Goal: Use online tool/utility: Utilize a website feature to perform a specific function

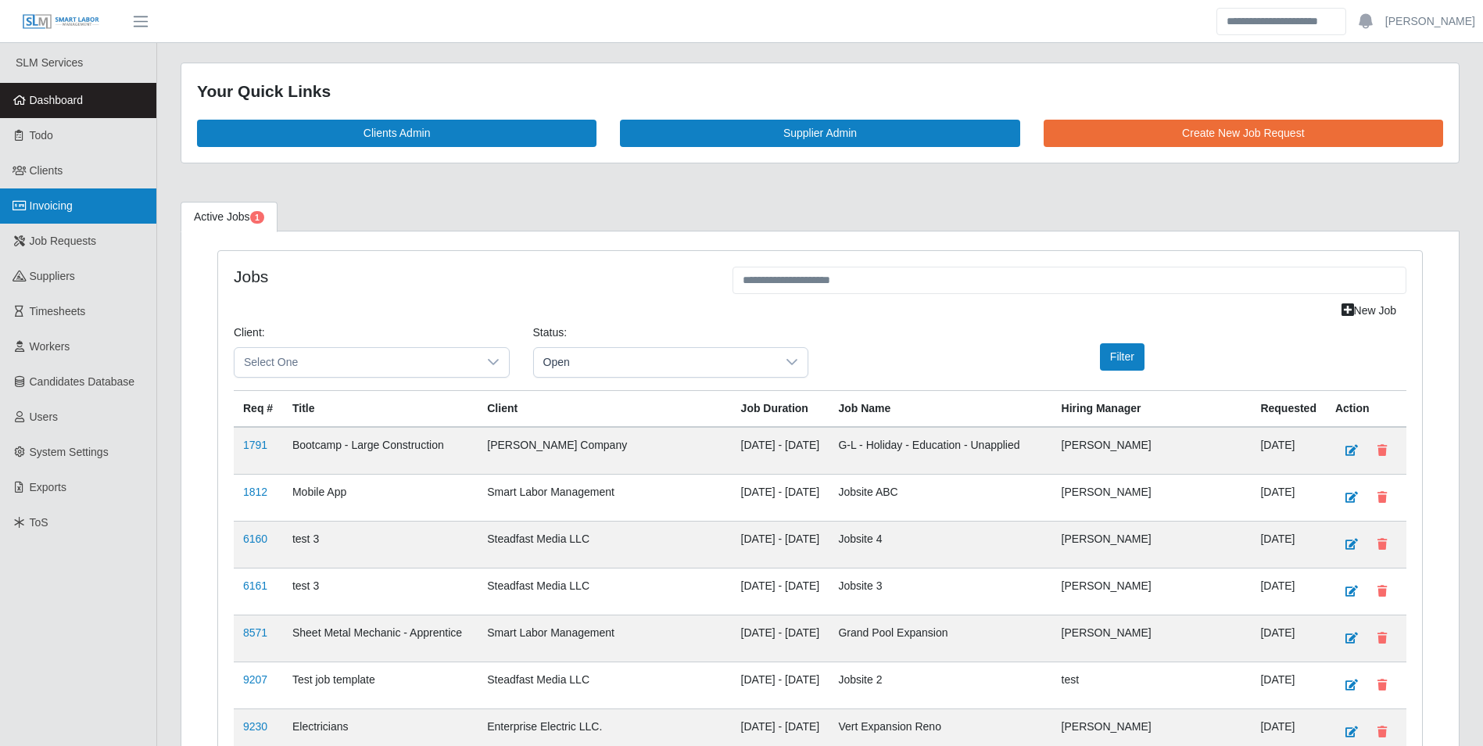
click at [76, 207] on link "Invoicing" at bounding box center [78, 205] width 156 height 35
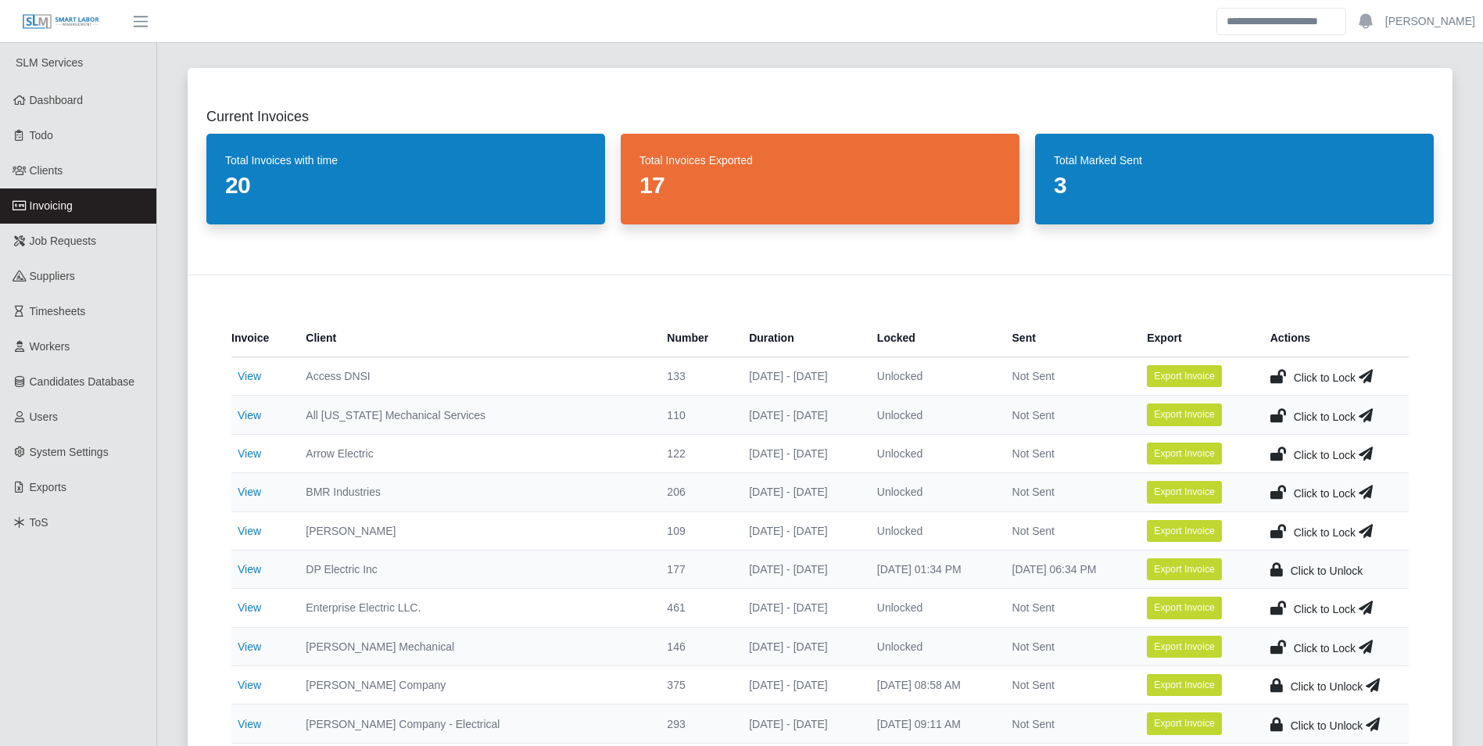
scroll to position [78, 0]
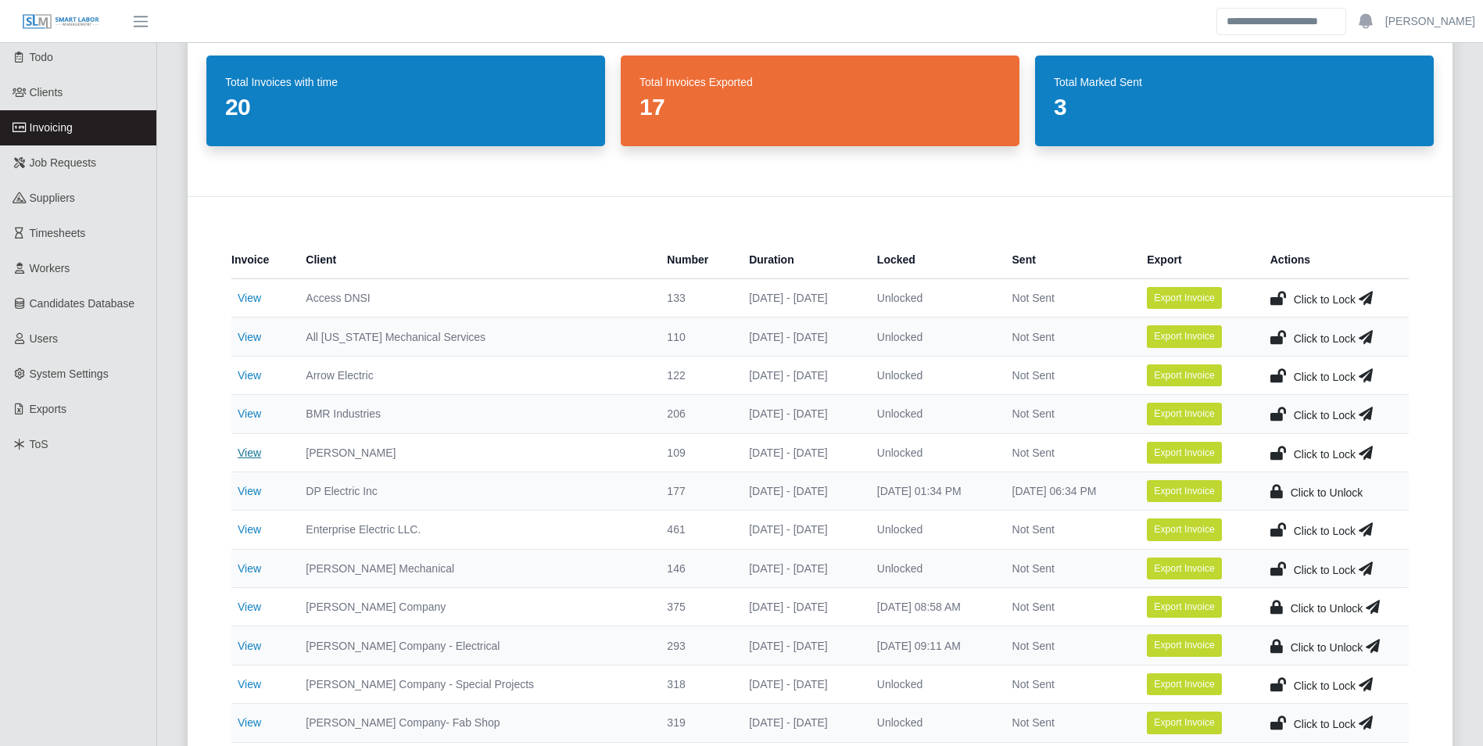
click at [250, 448] on link "View" at bounding box center [249, 452] width 23 height 13
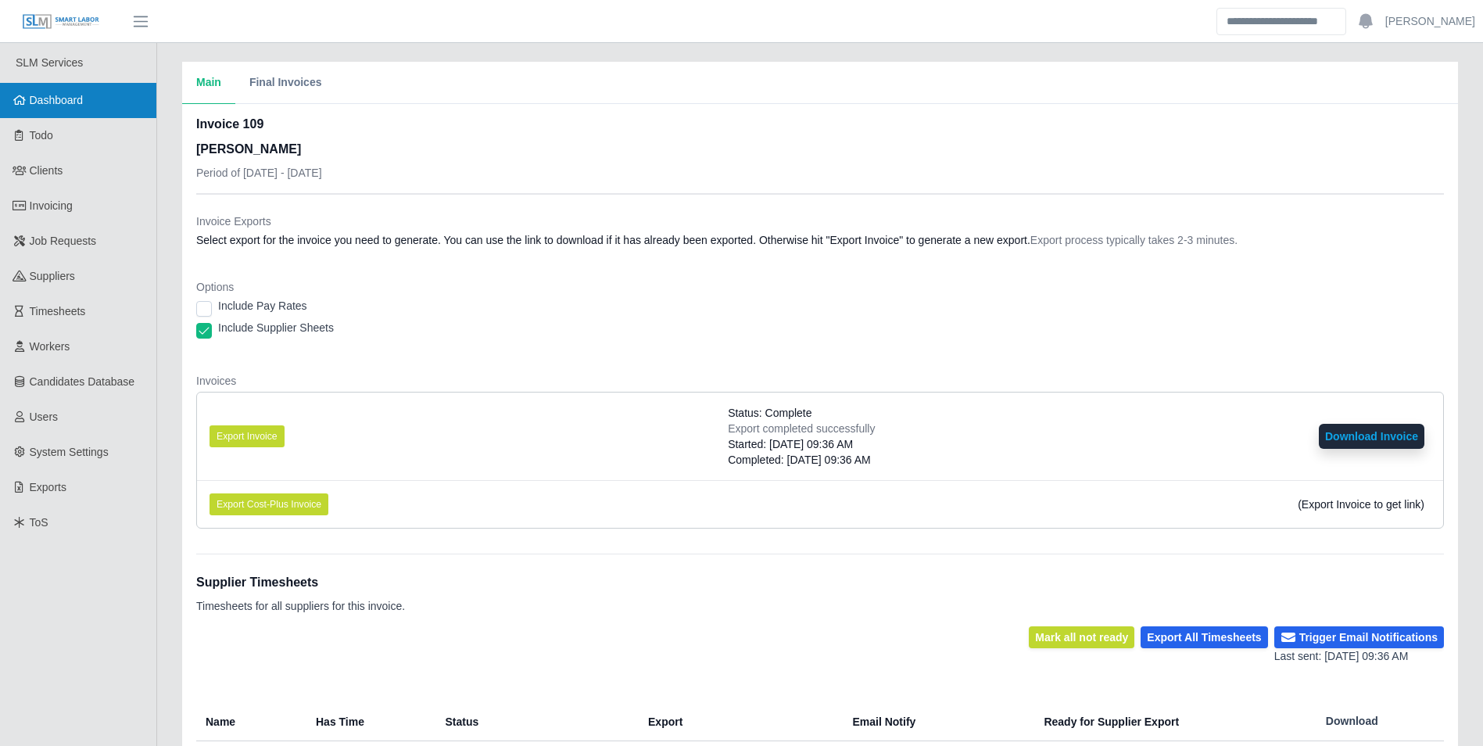
click at [89, 103] on link "Dashboard" at bounding box center [78, 100] width 156 height 35
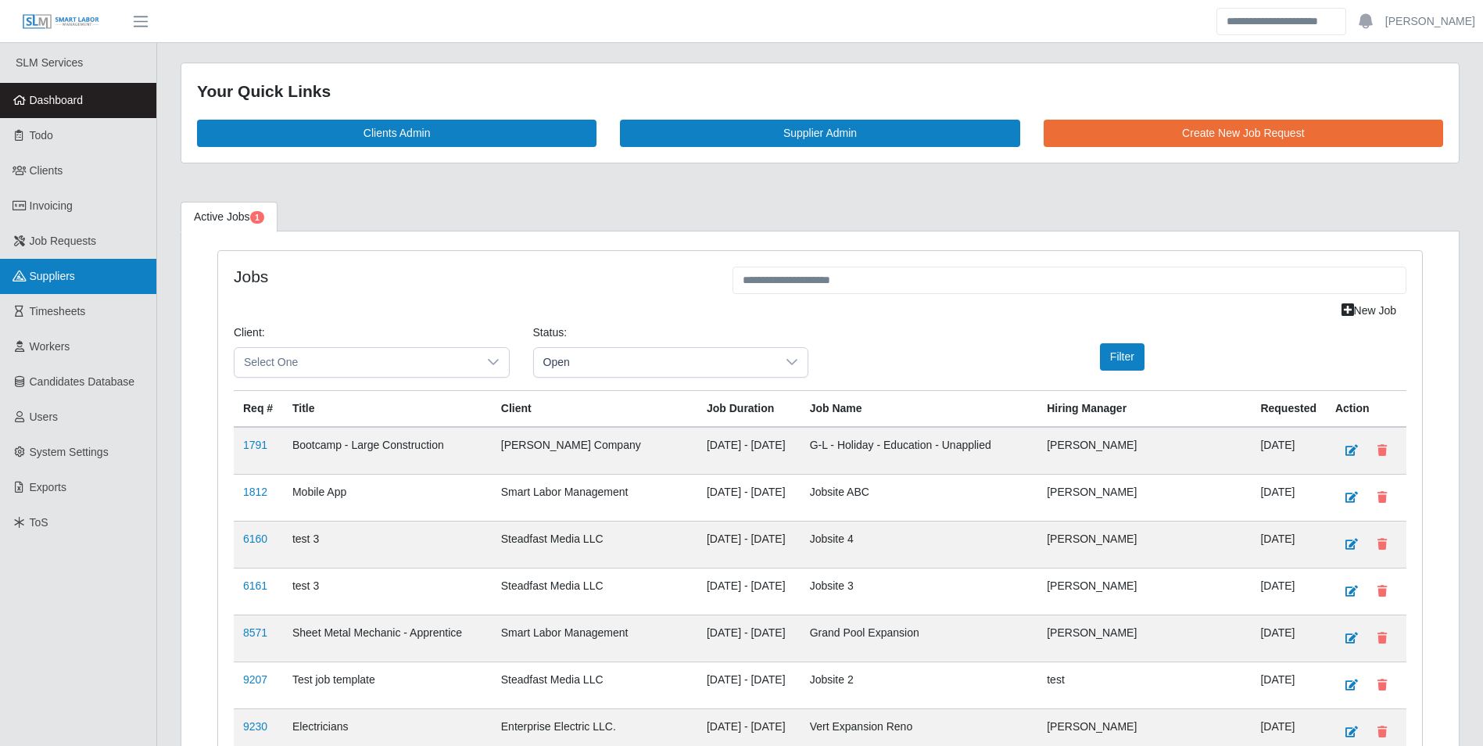
click at [75, 270] on span "Suppliers" at bounding box center [52, 276] width 45 height 13
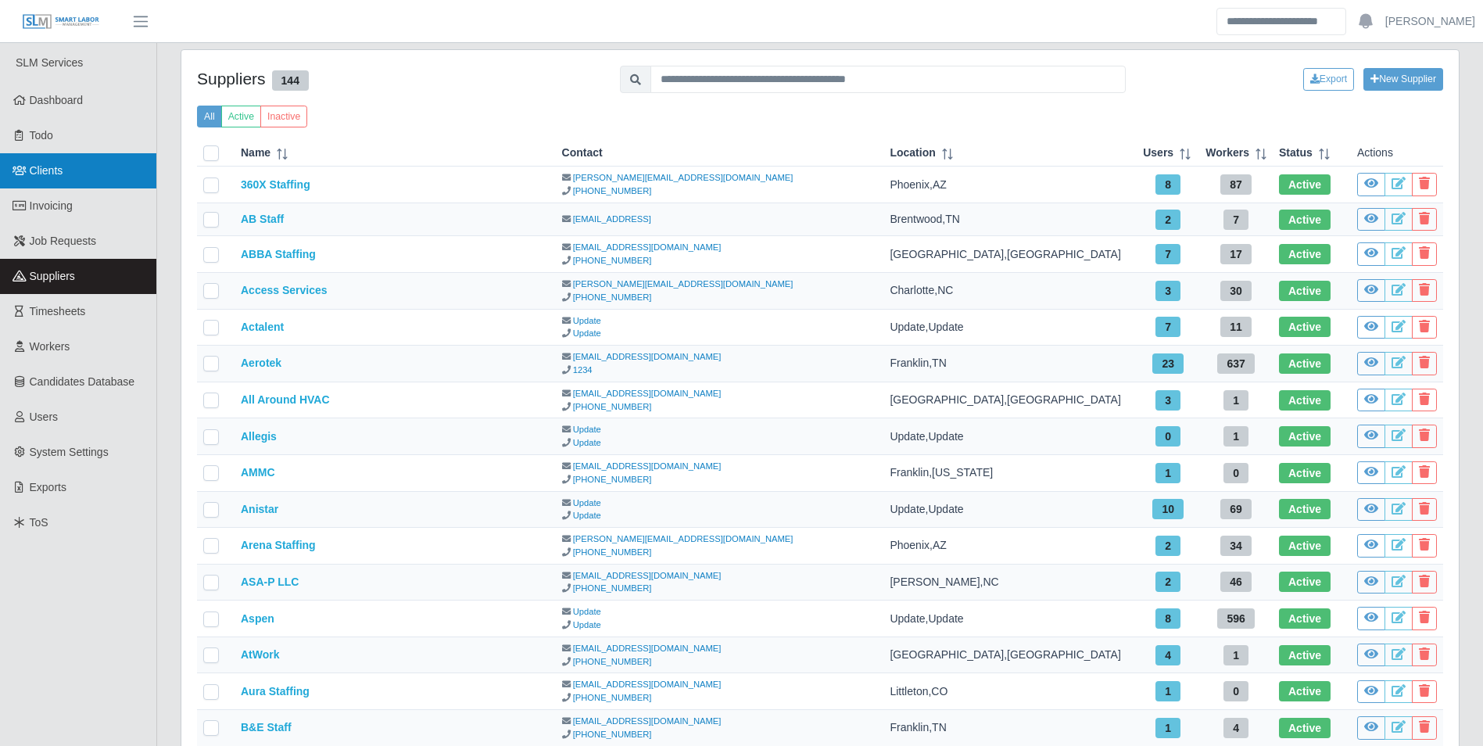
click at [78, 170] on link "Clients" at bounding box center [78, 170] width 156 height 35
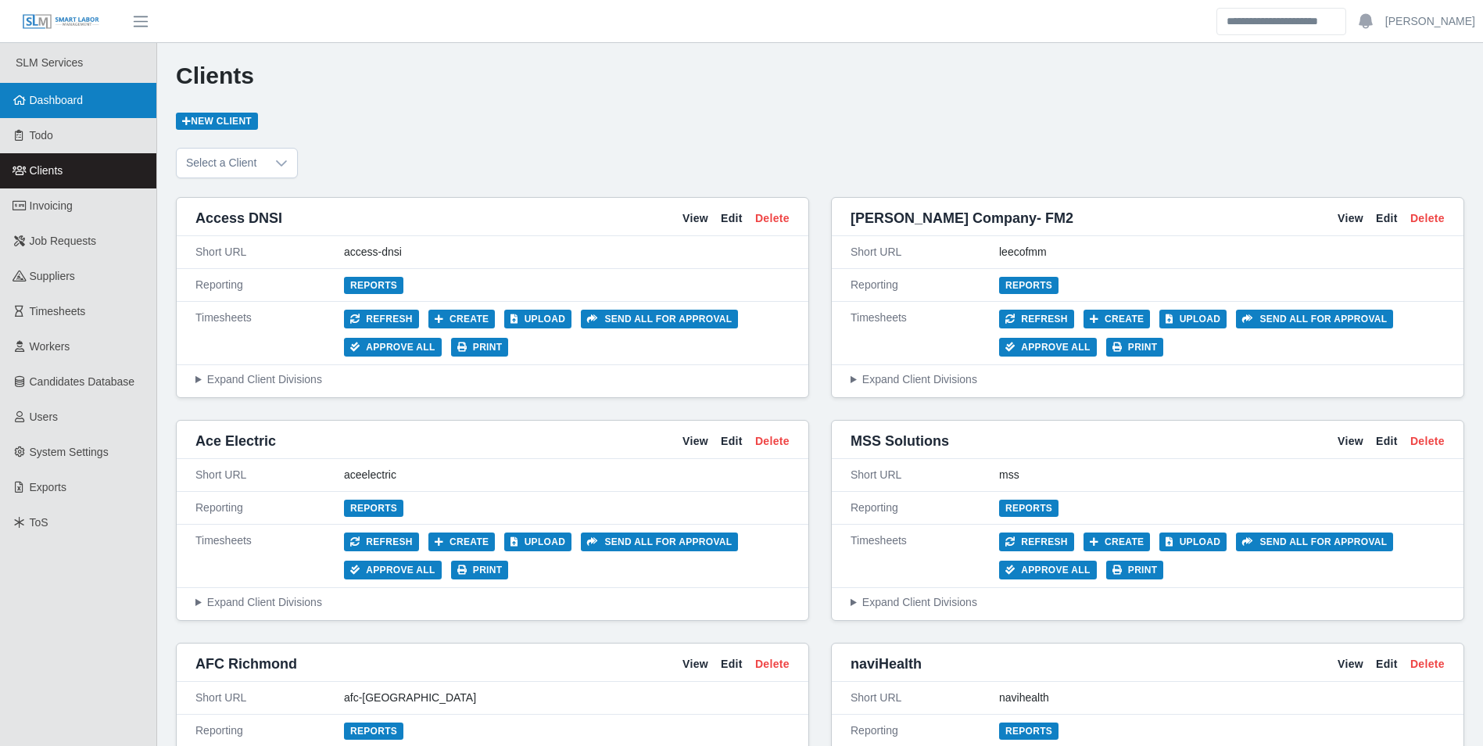
click at [80, 102] on span "Dashboard" at bounding box center [57, 100] width 54 height 13
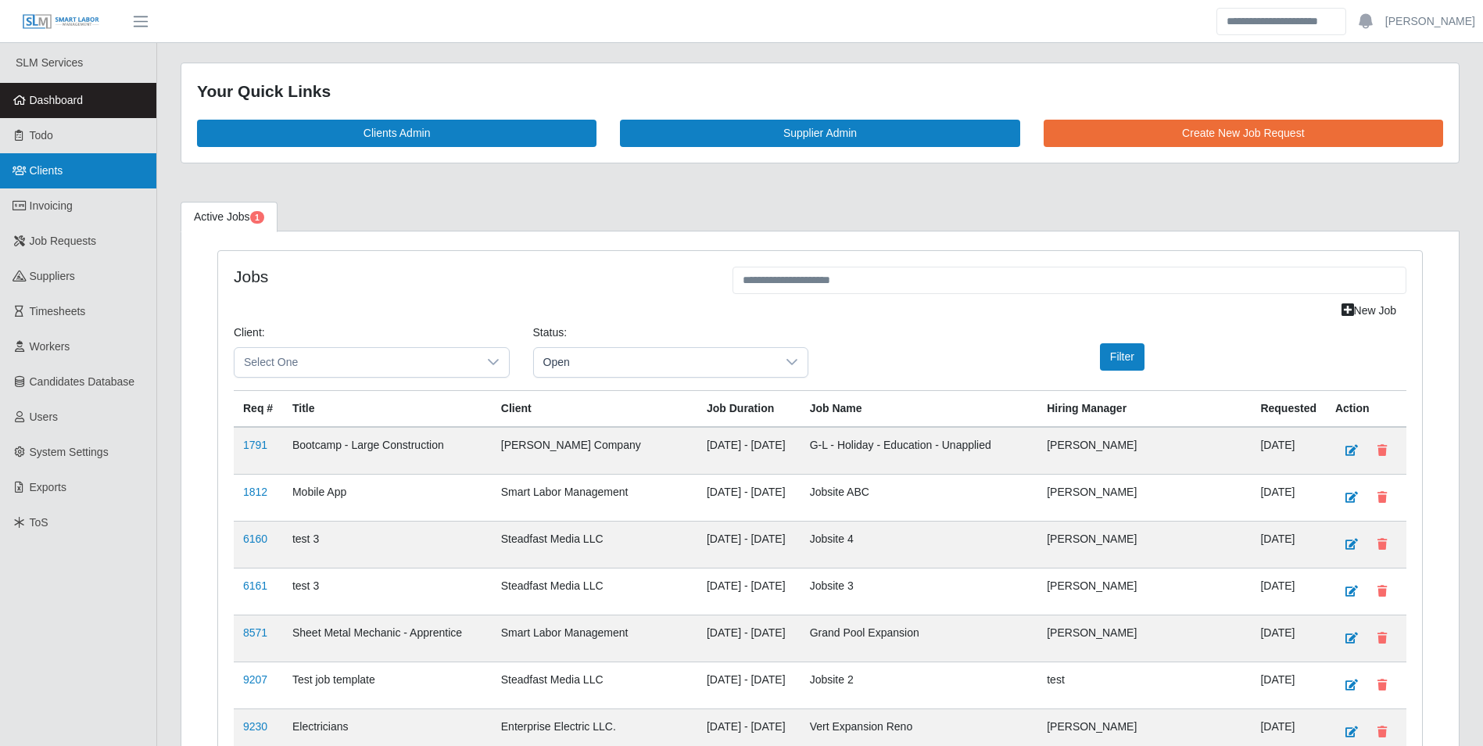
click at [58, 164] on span "Clients" at bounding box center [47, 170] width 34 height 13
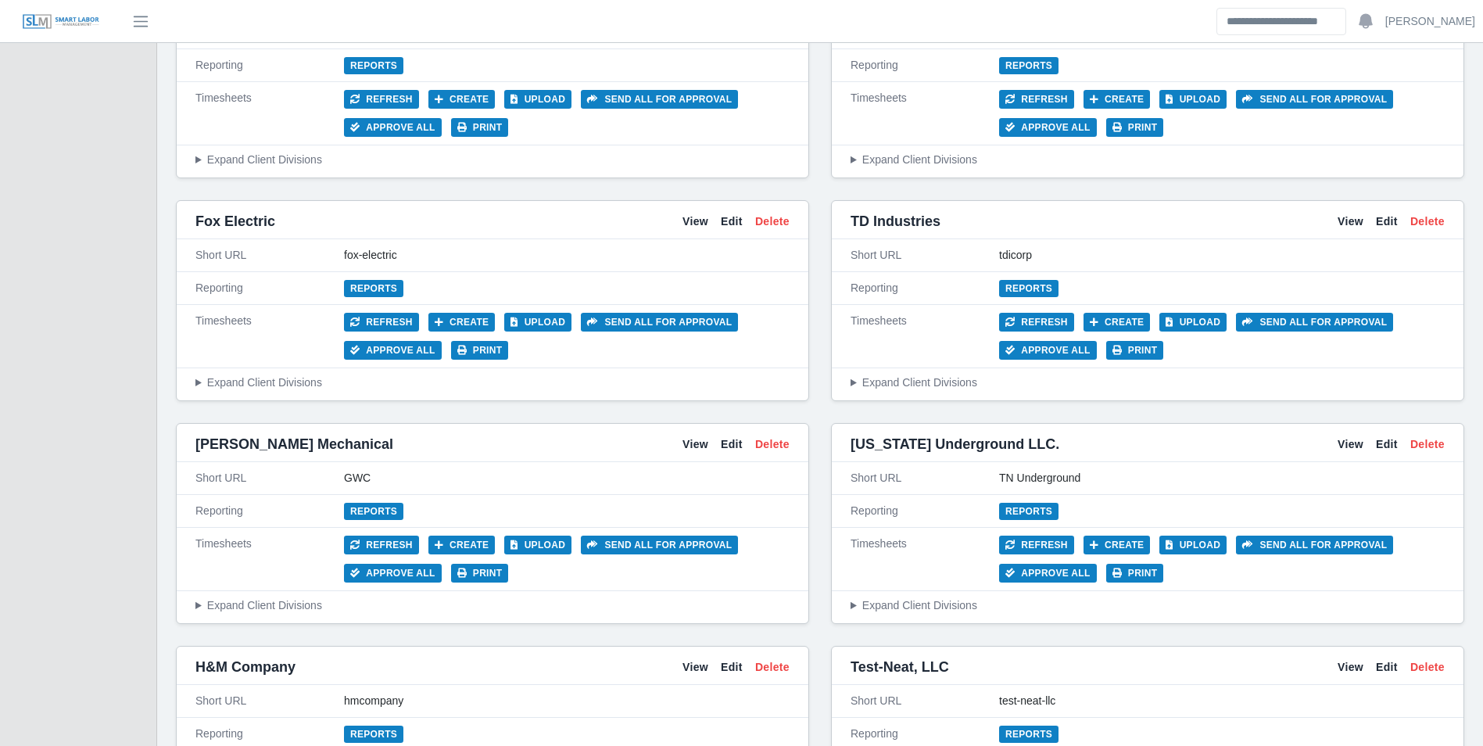
scroll to position [4455, 0]
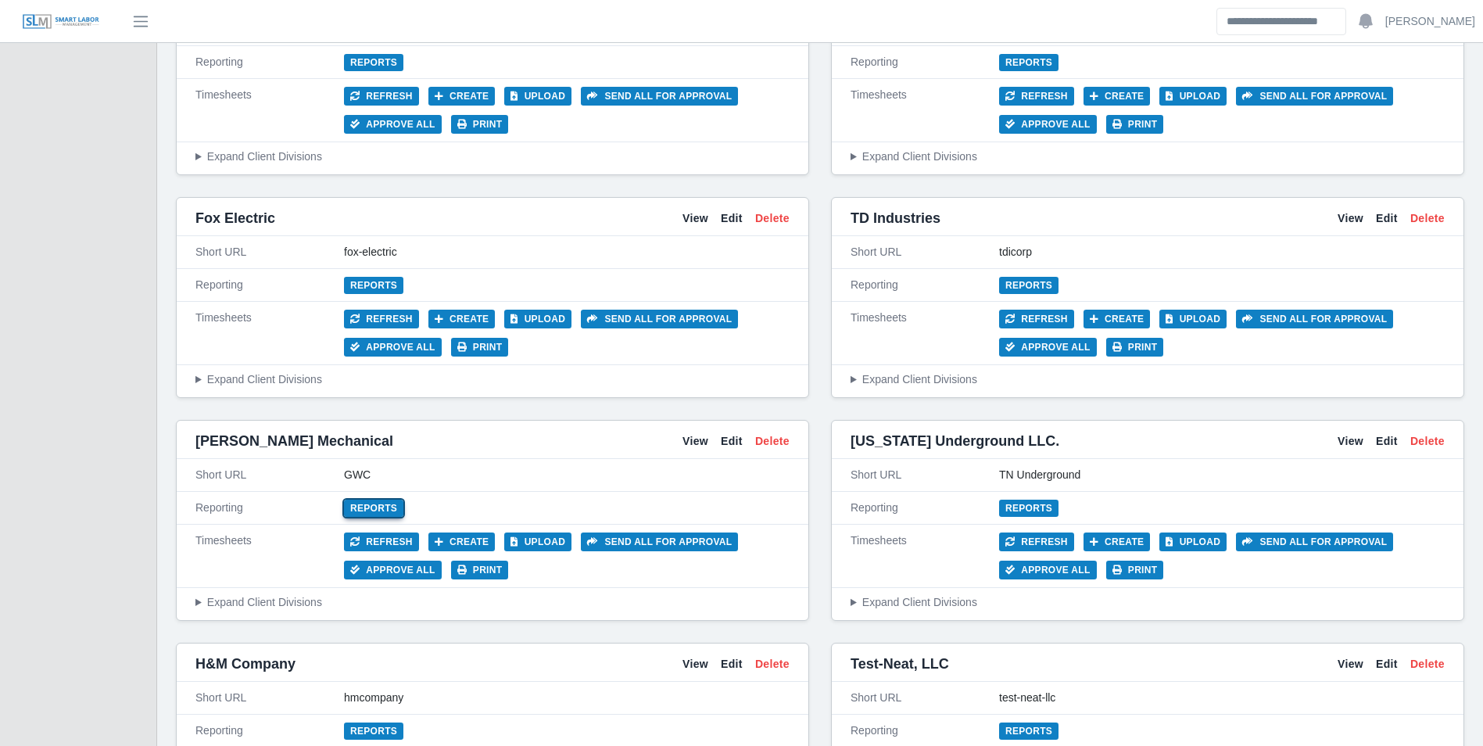
click at [376, 514] on link "Reports" at bounding box center [373, 507] width 59 height 17
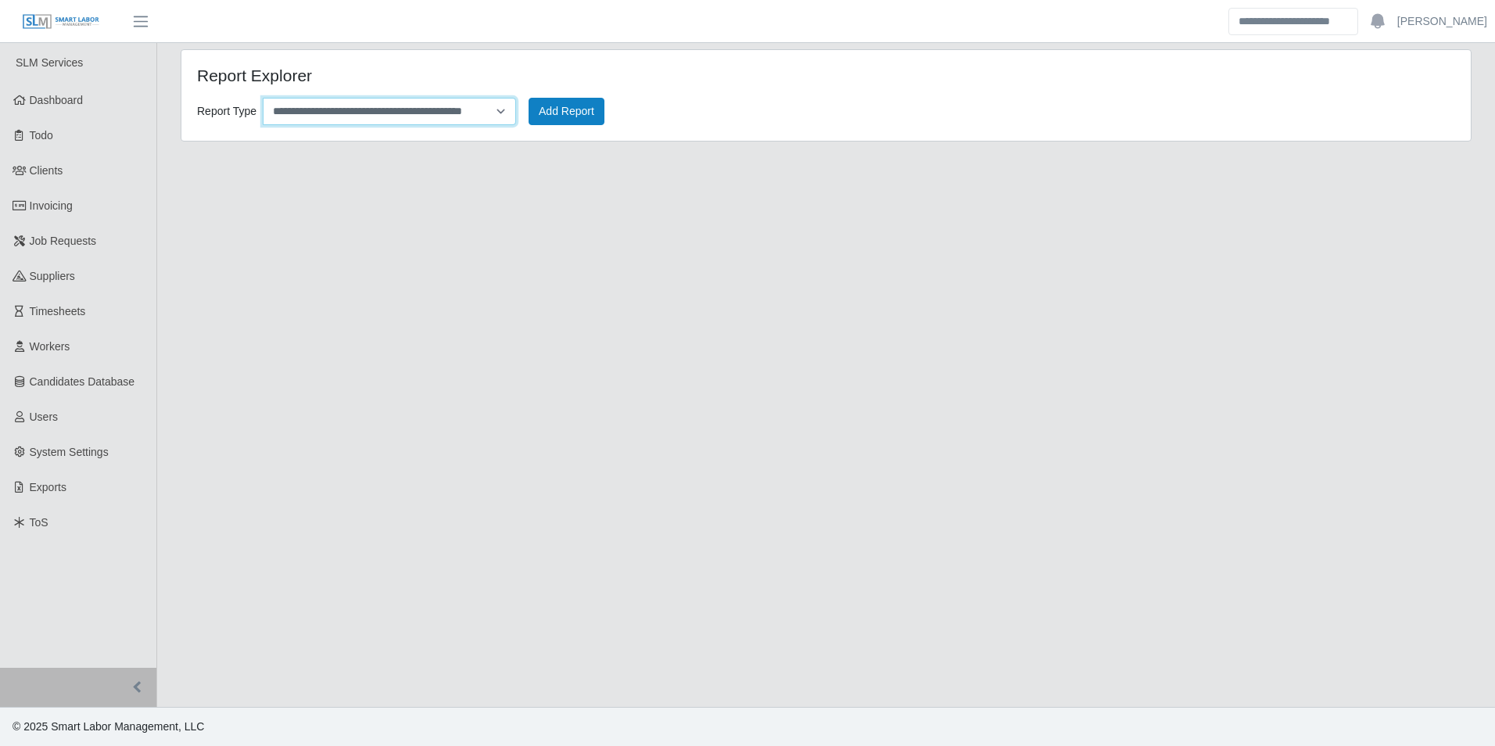
click at [506, 111] on select "**********" at bounding box center [389, 111] width 253 height 27
select select "**********"
click at [263, 98] on select "**********" at bounding box center [389, 111] width 253 height 27
click at [580, 120] on button "Add Report" at bounding box center [566, 111] width 76 height 27
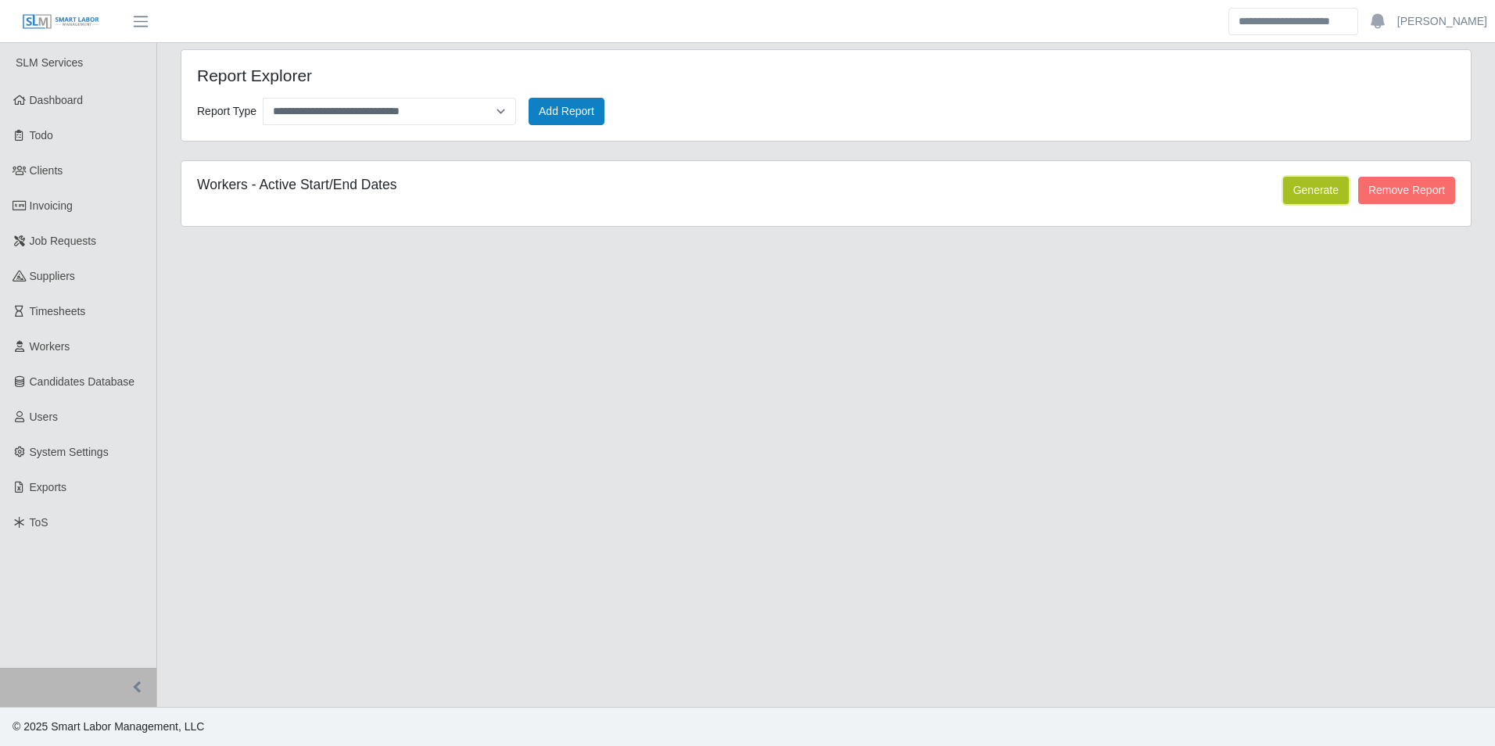
click at [1316, 196] on button "Generate" at bounding box center [1316, 190] width 66 height 27
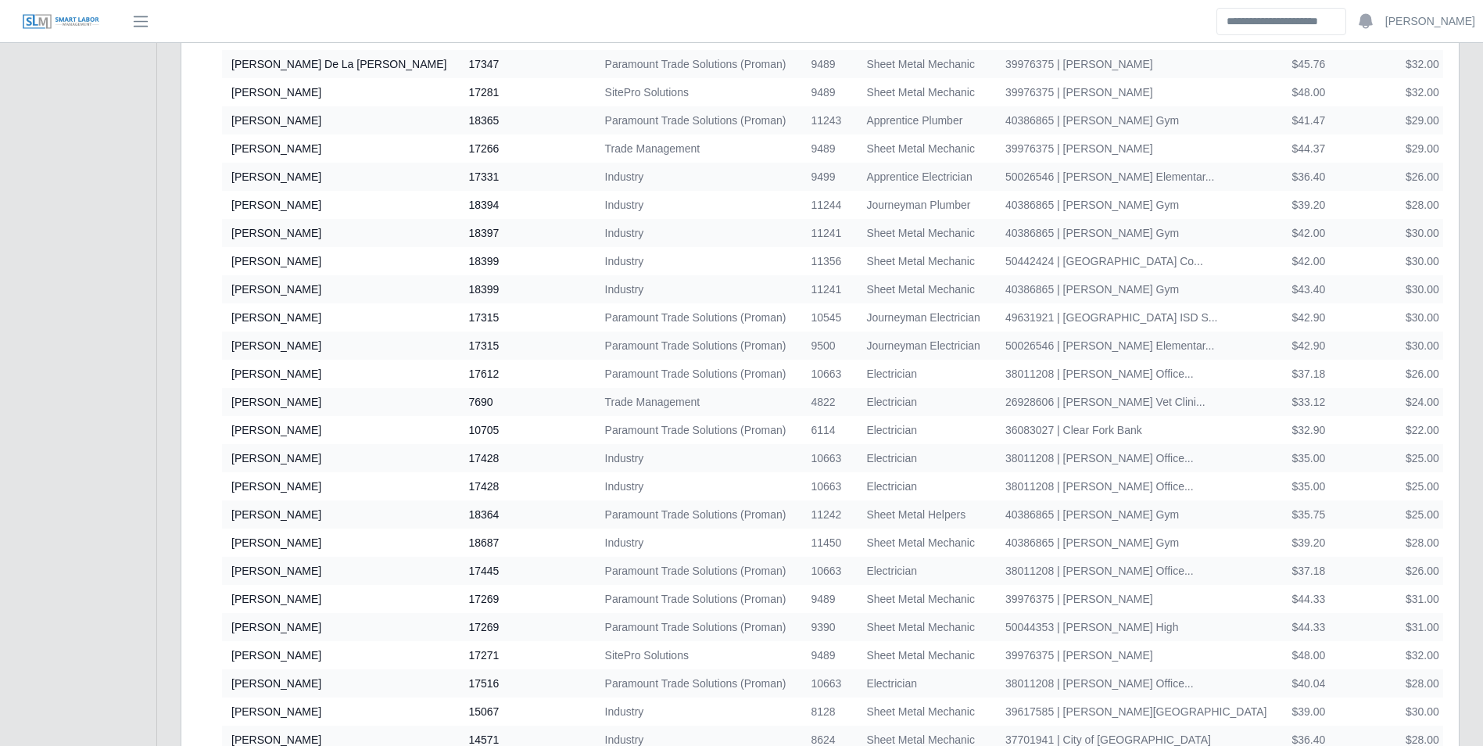
scroll to position [1094, 0]
